Goal: Information Seeking & Learning: Learn about a topic

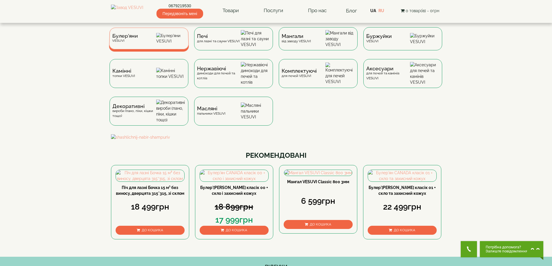
click at [134, 38] on span "Булер'яни" at bounding box center [125, 36] width 26 height 4
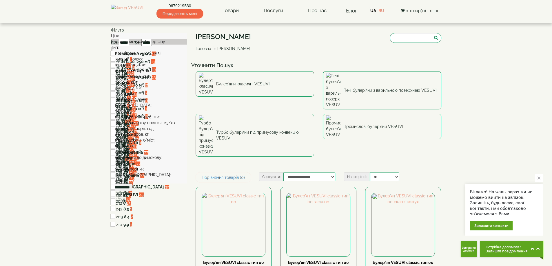
click at [126, 50] on div "Тип:" at bounding box center [149, 48] width 76 height 6
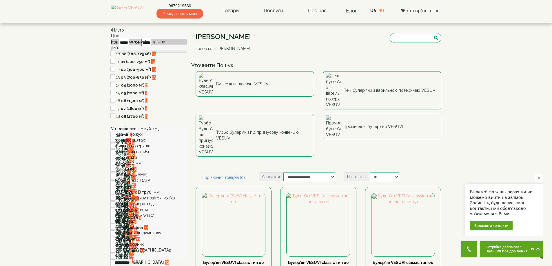
click at [140, 131] on div "V приміщення, м.куб. (м3):" at bounding box center [149, 129] width 76 height 6
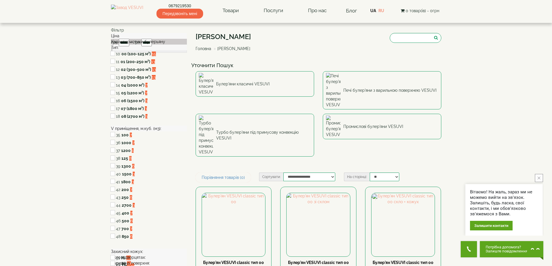
drag, startPoint x: 112, startPoint y: 146, endPoint x: 162, endPoint y: 147, distance: 51.0
click at [162, 131] on div "V приміщення, м.куб. (м3):" at bounding box center [149, 129] width 76 height 6
copy div "V приміщення, м.куб. (м3)"
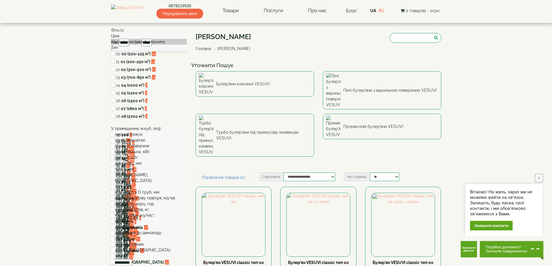
drag, startPoint x: 112, startPoint y: 154, endPoint x: 144, endPoint y: 156, distance: 31.9
click at [144, 137] on div "Захисний кожух:" at bounding box center [149, 134] width 76 height 6
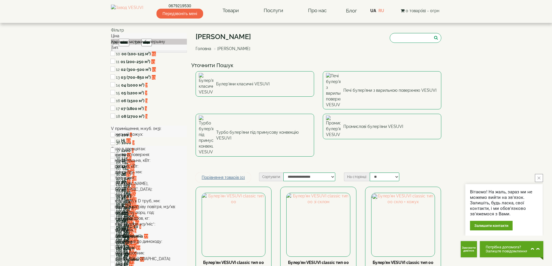
copy div "Захисний кожух"
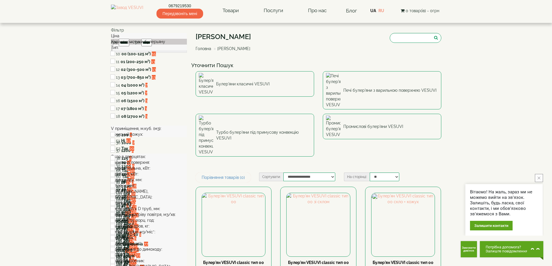
drag, startPoint x: 112, startPoint y: 184, endPoint x: 147, endPoint y: 183, distance: 35.3
click at [147, 160] on div "Скло в дверцятах:" at bounding box center [149, 157] width 76 height 6
copy div "Скло в дверцятах"
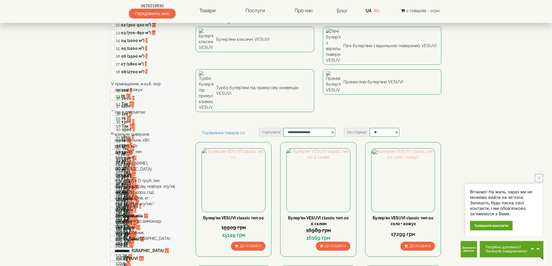
scroll to position [58, 0]
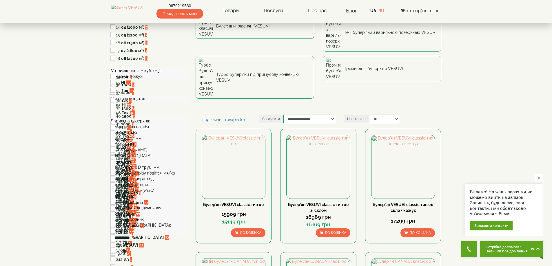
drag, startPoint x: 113, startPoint y: 151, endPoint x: 152, endPoint y: 153, distance: 39.1
click at [152, 124] on div "Варильна поверхня:" at bounding box center [149, 121] width 76 height 6
copy div "Варильна поверхня"
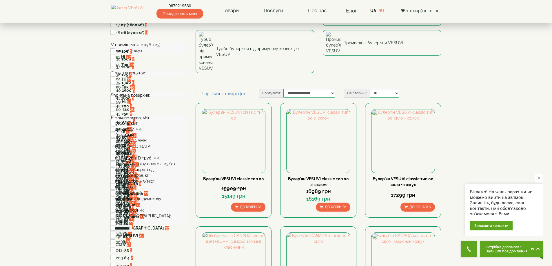
scroll to position [145, 0]
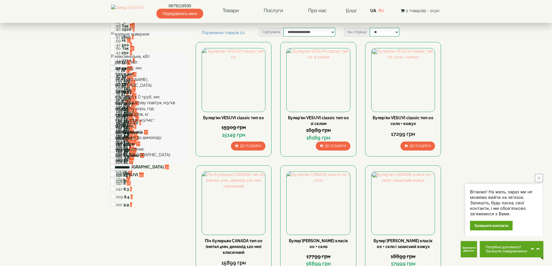
drag, startPoint x: 111, startPoint y: 90, endPoint x: 151, endPoint y: 92, distance: 40.3
click at [151, 92] on aside "Фільтр Ціна грн ***** – грн ***** Характеристики булерьяну Тип: 10 00 (100-125 …" at bounding box center [149, 26] width 85 height 289
copy div "P максимальна, кВт"
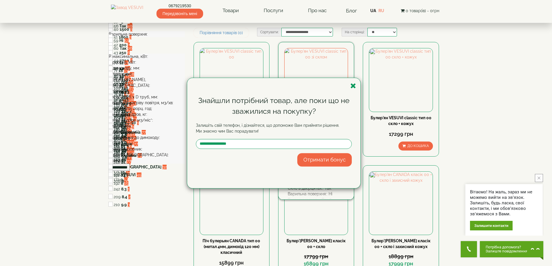
click at [355, 85] on icon "button" at bounding box center [353, 85] width 6 height 7
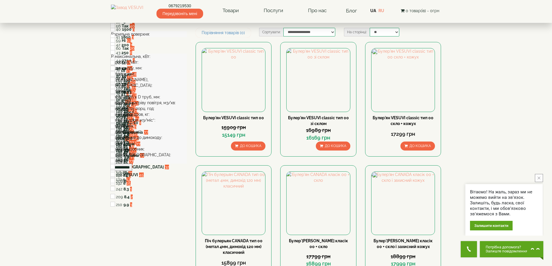
drag, startPoint x: 111, startPoint y: 101, endPoint x: 140, endPoint y: 103, distance: 29.3
click at [140, 103] on div "Фільтр Ціна грн ***** – грн ***** Характеристики булерьяну Тип: 10 00 (100-125 …" at bounding box center [149, 26] width 76 height 289
copy div "P робоча, кВт"
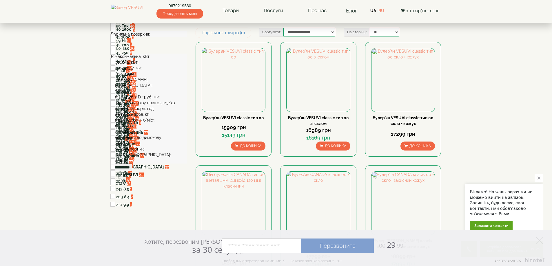
drag, startPoint x: 112, startPoint y: 111, endPoint x: 143, endPoint y: 112, distance: 31.3
click at [143, 71] on div "D димоходу, мм:" at bounding box center [149, 68] width 76 height 6
copy div "D димоходу, мм"
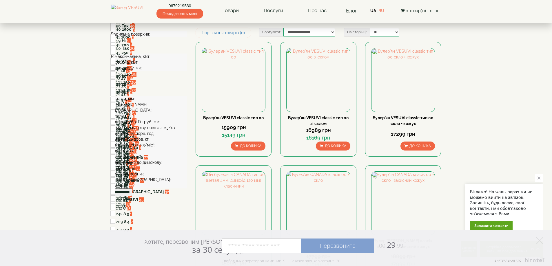
drag, startPoint x: 113, startPoint y: 156, endPoint x: 134, endPoint y: 157, distance: 20.9
click at [134, 113] on div "L [PERSON_NAME], [GEOGRAPHIC_DATA]:" at bounding box center [149, 108] width 76 height 12
copy div "L поліна, м"
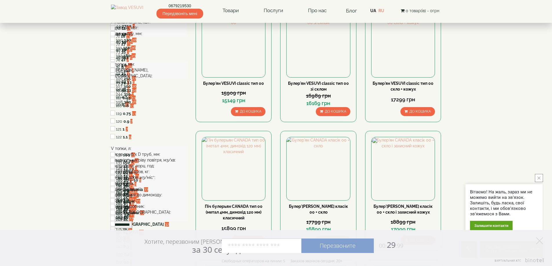
scroll to position [232, 0]
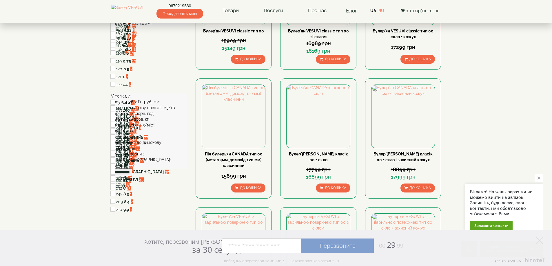
drag, startPoint x: 113, startPoint y: 145, endPoint x: 133, endPoint y: 149, distance: 20.4
click at [133, 99] on div "V топки, л:" at bounding box center [149, 96] width 76 height 6
copy div "V топки, л"
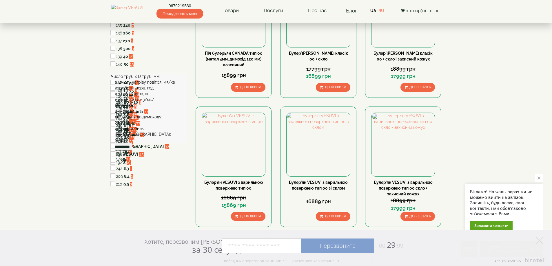
scroll to position [348, 0]
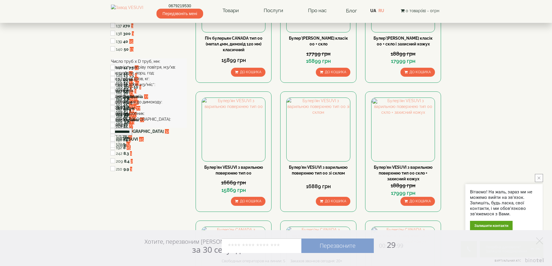
drag, startPoint x: 109, startPoint y: 116, endPoint x: 160, endPoint y: 120, distance: 51.4
copy div "Число труб x D труб, мм"
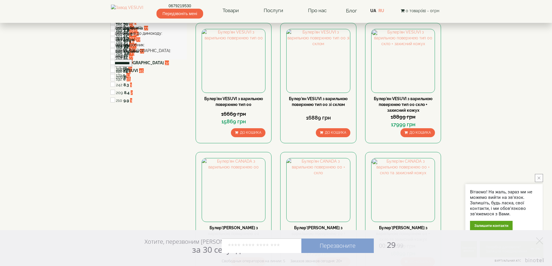
scroll to position [405, 0]
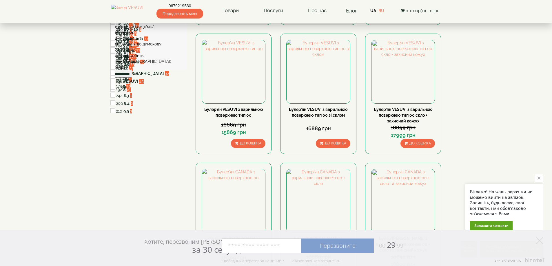
drag, startPoint x: 113, startPoint y: 68, endPoint x: 178, endPoint y: 70, distance: 64.6
click at [178, 12] on div "Швидкість нагріву повітря, м3/хв:" at bounding box center [149, 9] width 76 height 6
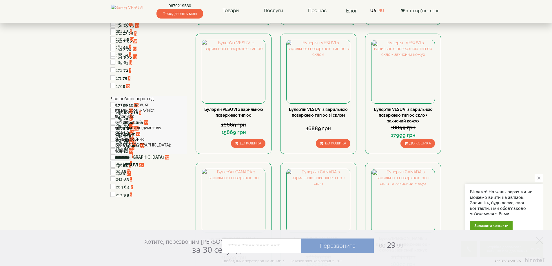
drag, startPoint x: 119, startPoint y: 163, endPoint x: 155, endPoint y: 167, distance: 36.4
click at [155, 102] on div "Час роботи, порц. год:" at bounding box center [149, 99] width 76 height 6
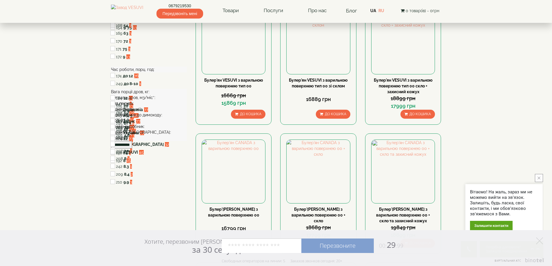
scroll to position [434, 0]
drag, startPoint x: 114, startPoint y: 160, endPoint x: 151, endPoint y: 163, distance: 37.8
click at [151, 95] on div "Вага порції дров, кг:" at bounding box center [149, 92] width 76 height 6
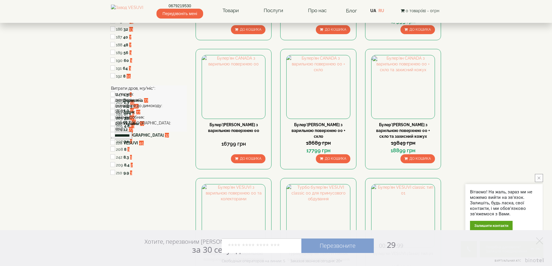
scroll to position [579, 0]
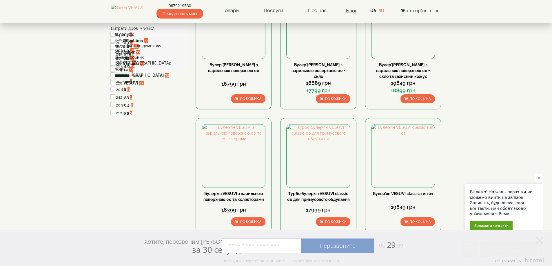
drag, startPoint x: 160, startPoint y: 101, endPoint x: 136, endPoint y: 102, distance: 23.8
click at [158, 31] on div "Витрати дров, м3/міс*:" at bounding box center [149, 28] width 76 height 6
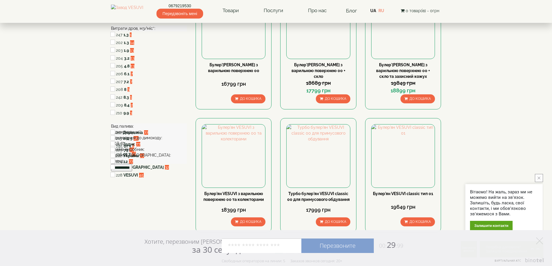
drag, startPoint x: 117, startPoint y: 99, endPoint x: 155, endPoint y: 99, distance: 37.9
click at [155, 31] on div "Витрати дров, м3/міс*:" at bounding box center [149, 28] width 76 height 6
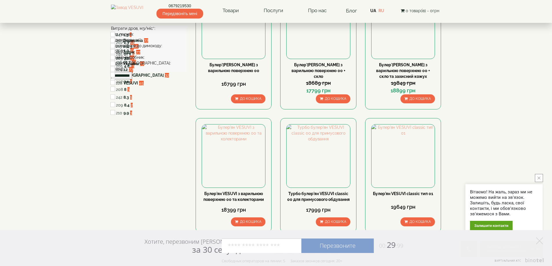
drag, startPoint x: 109, startPoint y: 109, endPoint x: 135, endPoint y: 112, distance: 26.5
drag, startPoint x: 107, startPoint y: 123, endPoint x: 142, endPoint y: 122, distance: 34.2
drag, startPoint x: 114, startPoint y: 129, endPoint x: 165, endPoint y: 131, distance: 50.7
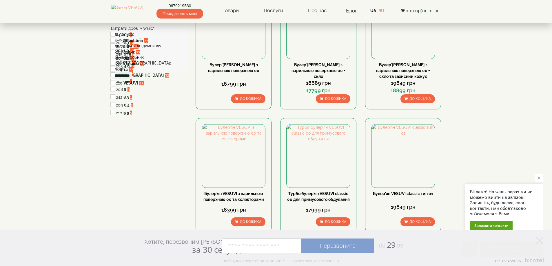
click at [165, 49] on div "Підключення до димоходу:" at bounding box center [149, 46] width 76 height 6
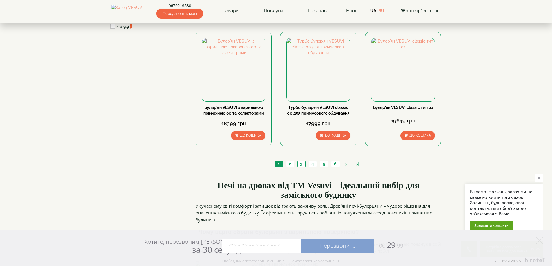
scroll to position [666, 0]
drag, startPoint x: 111, startPoint y: 73, endPoint x: 146, endPoint y: 74, distance: 35.4
drag, startPoint x: 109, startPoint y: 89, endPoint x: 137, endPoint y: 93, distance: 28.3
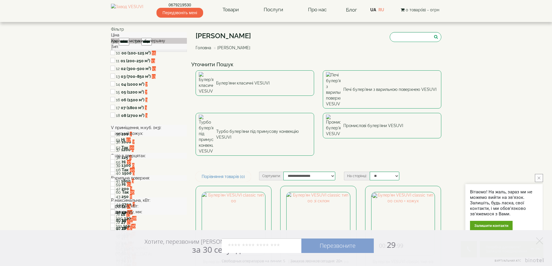
scroll to position [0, 0]
click at [231, 193] on img at bounding box center [233, 224] width 63 height 63
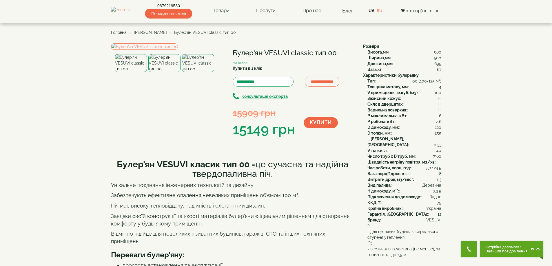
drag, startPoint x: 412, startPoint y: 82, endPoint x: 441, endPoint y: 80, distance: 28.5
click at [441, 80] on div "Тип: : 00 (100-125 м³)" at bounding box center [404, 81] width 74 height 6
copy div "00 (100-125 м³)"
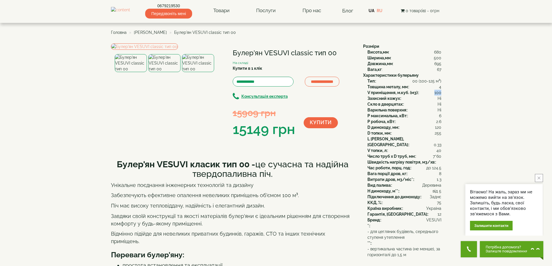
drag, startPoint x: 435, startPoint y: 92, endPoint x: 440, endPoint y: 92, distance: 5.5
click at [440, 92] on span "100" at bounding box center [437, 93] width 7 height 6
copy span "100"
drag, startPoint x: 435, startPoint y: 97, endPoint x: 441, endPoint y: 99, distance: 6.0
click at [441, 99] on div "Захисний кожух: : Ні" at bounding box center [404, 99] width 74 height 6
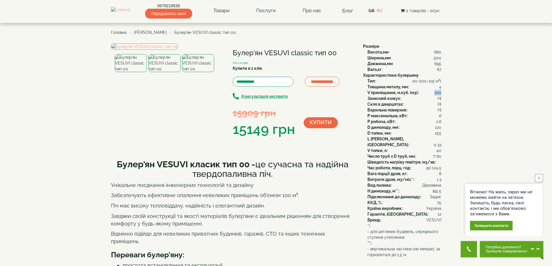
copy div "Ні"
click at [440, 116] on div "P максимальна, кВт: : 6" at bounding box center [404, 116] width 74 height 6
copy div "6"
click at [147, 32] on span "[PERSON_NAME]" at bounding box center [150, 32] width 33 height 5
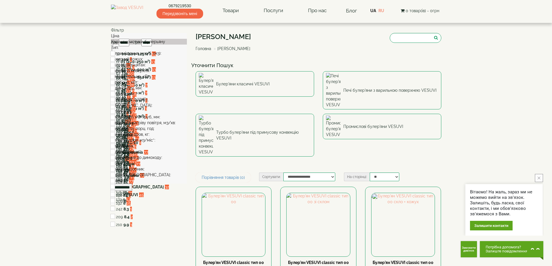
click at [126, 114] on div "V топки, л:" at bounding box center [149, 111] width 76 height 6
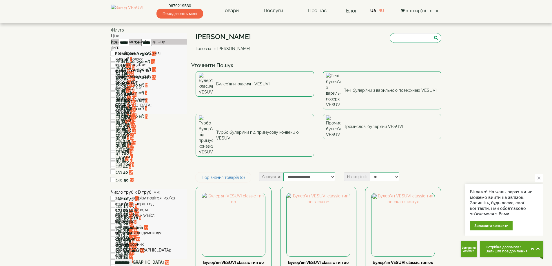
click at [125, 56] on div "V приміщення, м.куб. (м3):" at bounding box center [149, 53] width 76 height 6
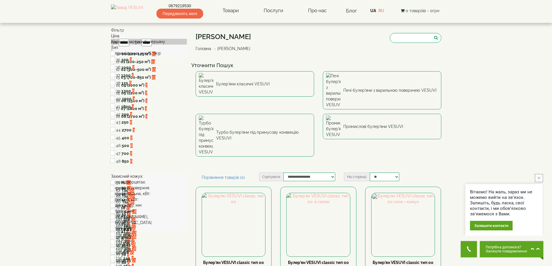
type input "*****"
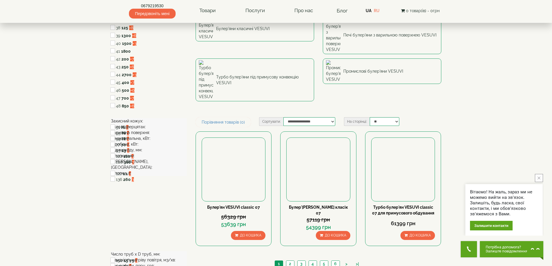
scroll to position [58, 0]
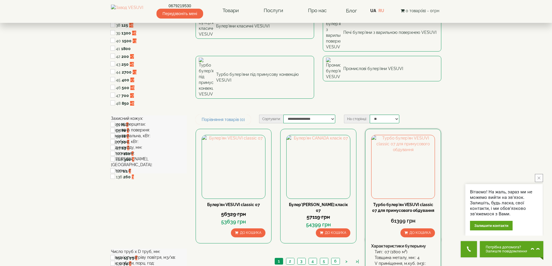
click at [387, 202] on link "Турбо булер'ян VESUVI classic 07 для примусового обдування" at bounding box center [403, 207] width 62 height 10
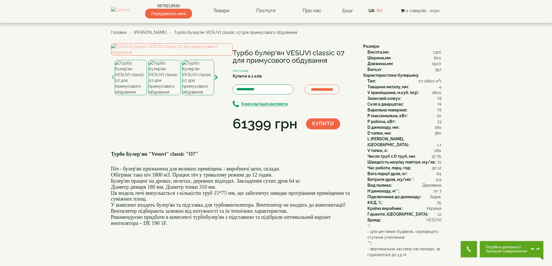
click at [197, 95] on img at bounding box center [198, 77] width 32 height 35
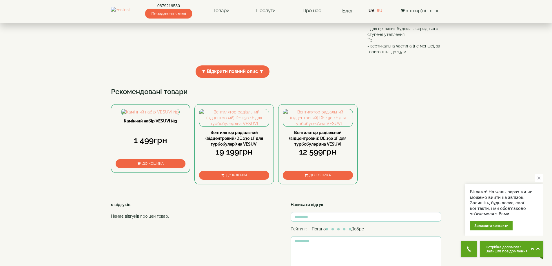
scroll to position [203, 0]
click at [233, 78] on span "▼ Відкрити повний опис ▼" at bounding box center [232, 72] width 74 height 12
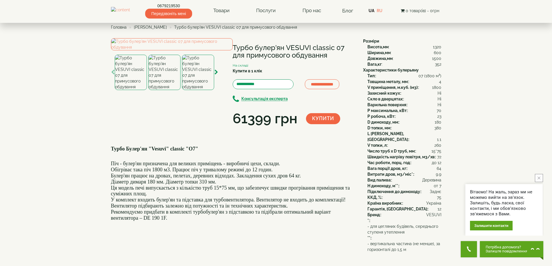
scroll to position [0, 0]
